Goal: Task Accomplishment & Management: Manage account settings

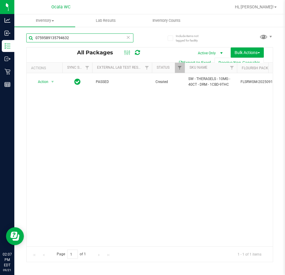
drag, startPoint x: 79, startPoint y: 39, endPoint x: 146, endPoint y: 33, distance: 67.5
click at [0, 50] on html "Analytics Inbound Inventory Outbound Retail Reports 02:07 PM EDT 09/21/2025 09/…" at bounding box center [142, 137] width 285 height 275
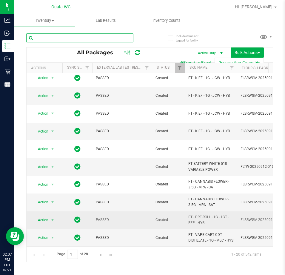
scroll to position [204, 0]
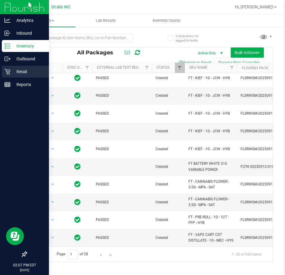
click at [12, 72] on p "Retail" at bounding box center [28, 71] width 36 height 7
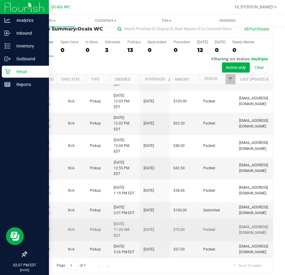
scroll to position [13, 0]
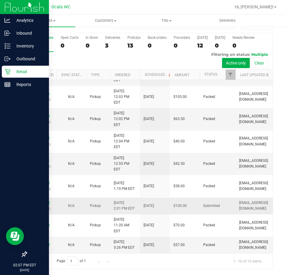
click at [44, 201] on link "11984709" at bounding box center [41, 203] width 17 height 4
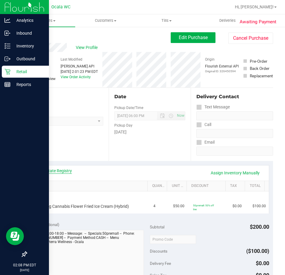
click at [65, 170] on link "View State Registry" at bounding box center [54, 171] width 36 height 6
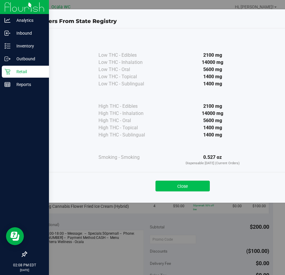
click at [189, 189] on button "Close" at bounding box center [182, 186] width 54 height 11
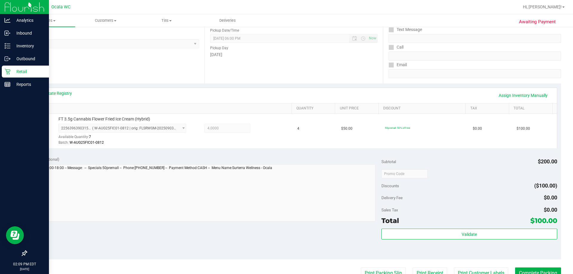
scroll to position [214, 0]
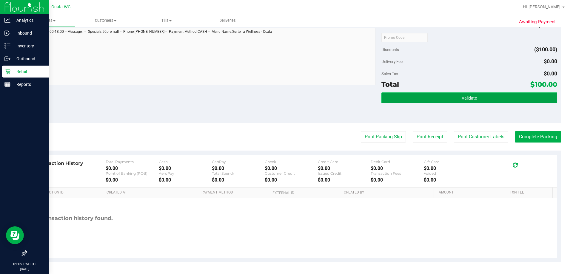
click at [285, 94] on button "Validate" at bounding box center [468, 98] width 175 height 11
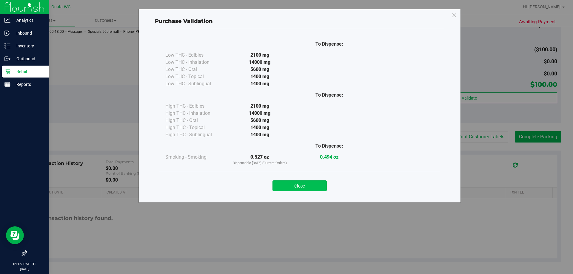
click at [285, 181] on button "Close" at bounding box center [299, 186] width 54 height 11
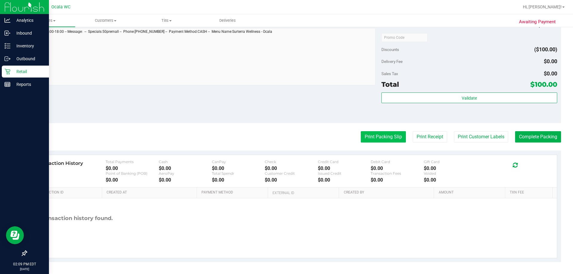
click at [285, 138] on button "Print Packing Slip" at bounding box center [383, 136] width 45 height 11
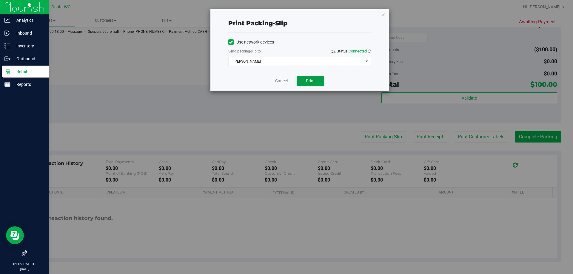
click at [285, 83] on span "Print" at bounding box center [310, 80] width 9 height 5
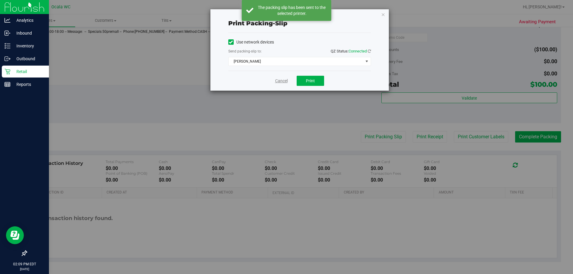
click at [284, 81] on link "Cancel" at bounding box center [281, 81] width 13 height 6
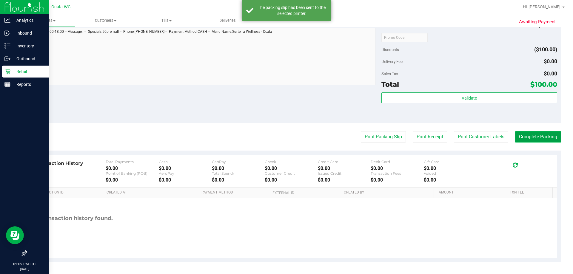
click at [285, 140] on button "Complete Packing" at bounding box center [538, 136] width 46 height 11
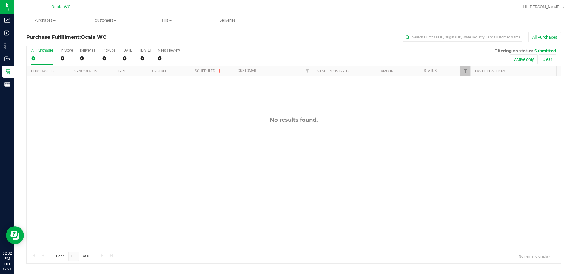
click at [285, 214] on div "No results found." at bounding box center [294, 182] width 534 height 213
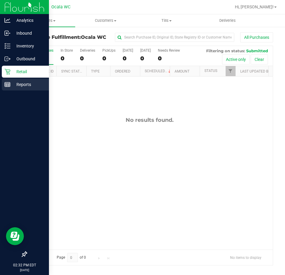
click at [8, 86] on line at bounding box center [7, 86] width 5 height 0
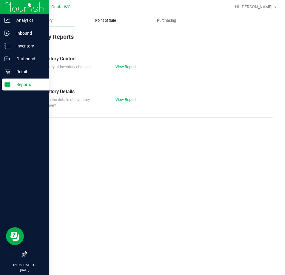
click at [106, 21] on span "Point of Sale" at bounding box center [105, 20] width 37 height 5
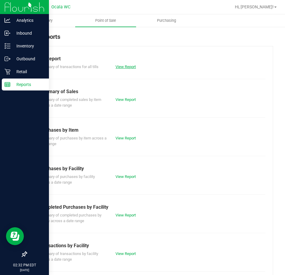
click at [122, 66] on link "View Report" at bounding box center [125, 66] width 20 height 4
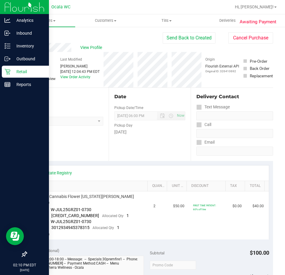
click at [12, 71] on p "Retail" at bounding box center [28, 71] width 36 height 7
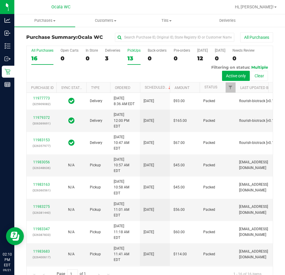
click at [132, 55] on div "13" at bounding box center [133, 58] width 13 height 7
click at [0, 0] on input "PickUps 13" at bounding box center [0, 0] width 0 height 0
click at [134, 55] on div "12" at bounding box center [133, 58] width 13 height 7
click at [0, 0] on input "PickUps 12" at bounding box center [0, 0] width 0 height 0
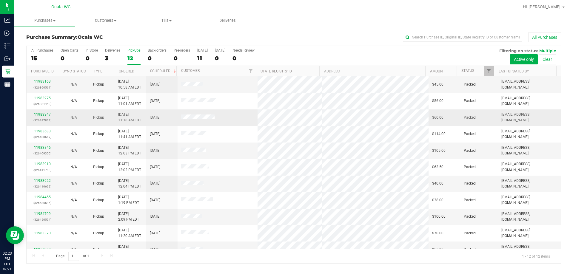
scroll to position [25, 0]
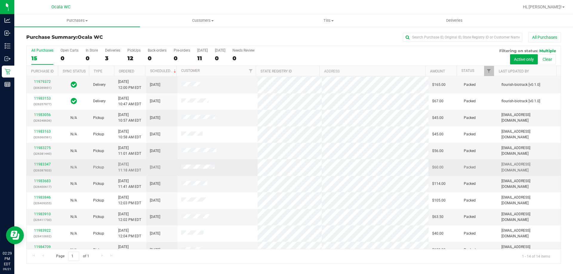
scroll to position [58, 0]
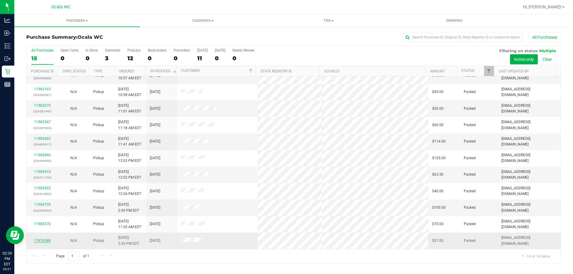
click at [39, 239] on link "11976389" at bounding box center [42, 241] width 17 height 4
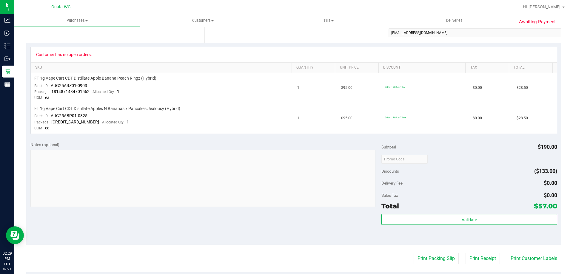
scroll to position [119, 0]
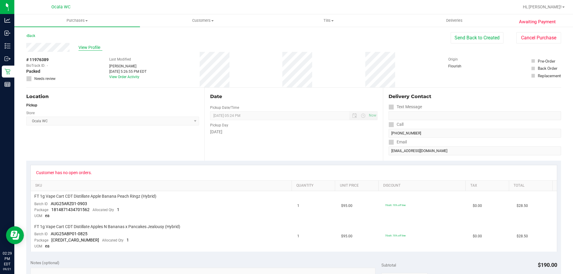
click at [90, 46] on span "View Profile" at bounding box center [90, 47] width 24 height 6
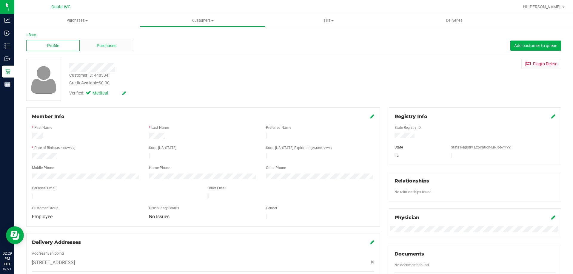
click at [100, 48] on span "Purchases" at bounding box center [107, 46] width 20 height 6
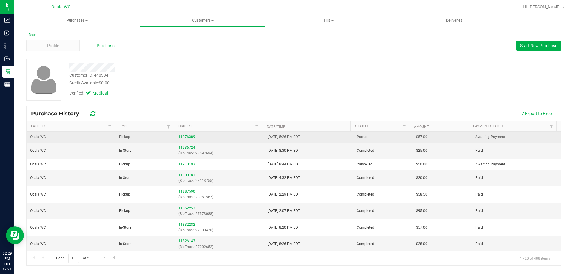
click at [184, 134] on div "11976389" at bounding box center [219, 137] width 82 height 6
click at [184, 137] on link "11976389" at bounding box center [186, 137] width 17 height 4
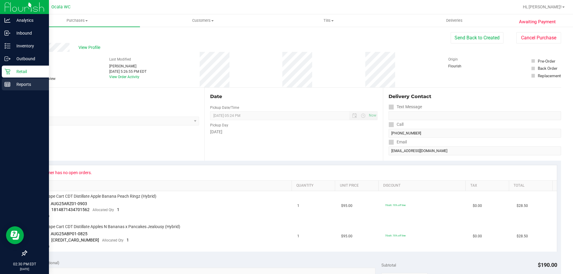
click at [17, 85] on p "Reports" at bounding box center [28, 84] width 36 height 7
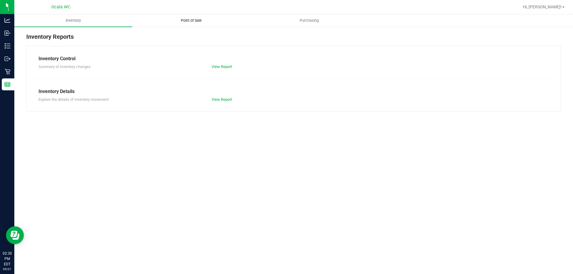
click at [195, 22] on span "Point of Sale" at bounding box center [191, 20] width 37 height 5
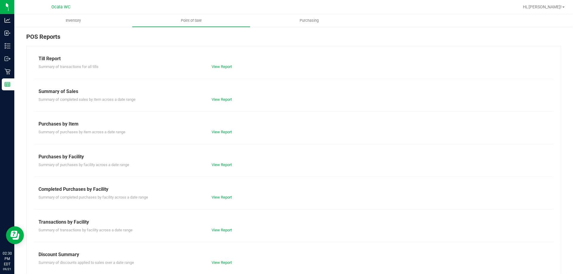
click at [219, 64] on div "Summary of transactions for all tills View Report" at bounding box center [293, 65] width 519 height 7
click at [219, 64] on div "View Report" at bounding box center [293, 67] width 173 height 6
click at [219, 66] on link "View Report" at bounding box center [222, 66] width 20 height 4
